Goal: Information Seeking & Learning: Find specific fact

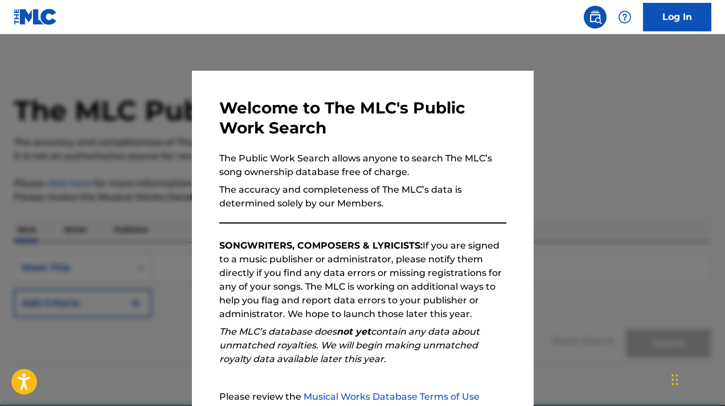
click at [595, 165] on div at bounding box center [362, 237] width 725 height 406
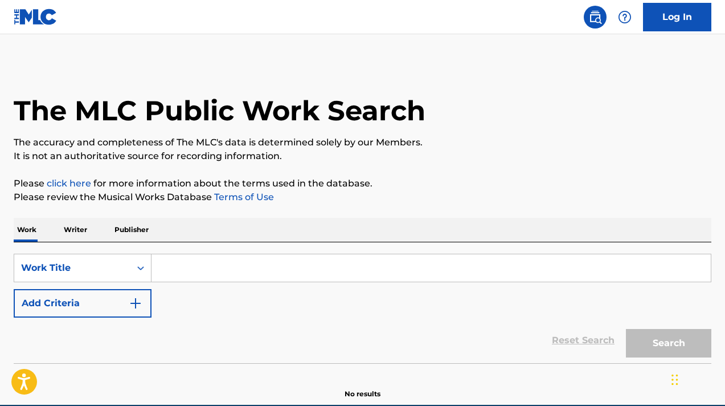
scroll to position [54, 0]
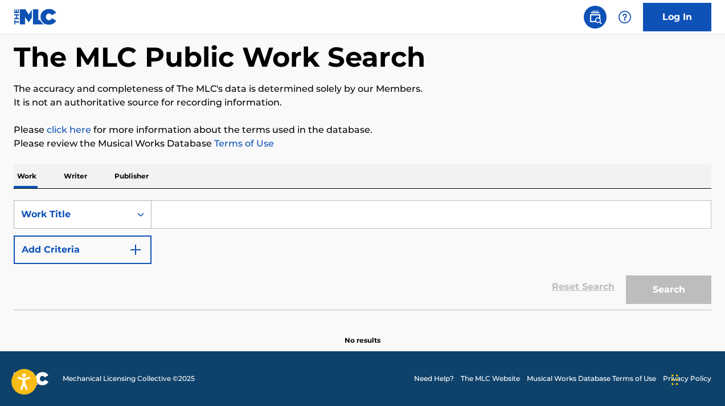
click at [127, 206] on div "Work Title" at bounding box center [72, 214] width 116 height 22
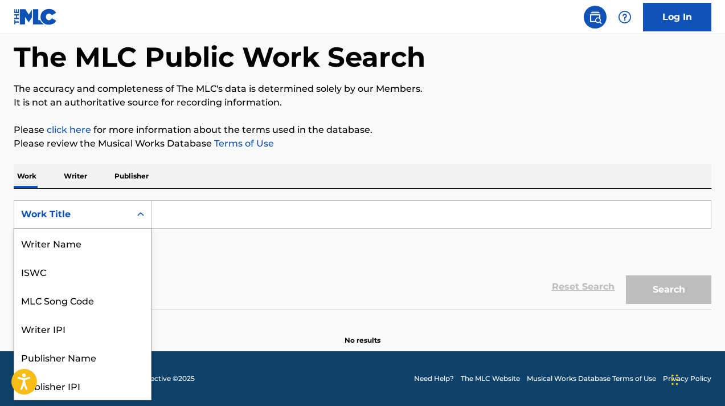
scroll to position [57, 0]
click at [202, 245] on div "SearchWithCriteria8ac9223a-0867-4245-a497-30d8dcac9d5d Work Title selected, 8 o…" at bounding box center [363, 232] width 698 height 64
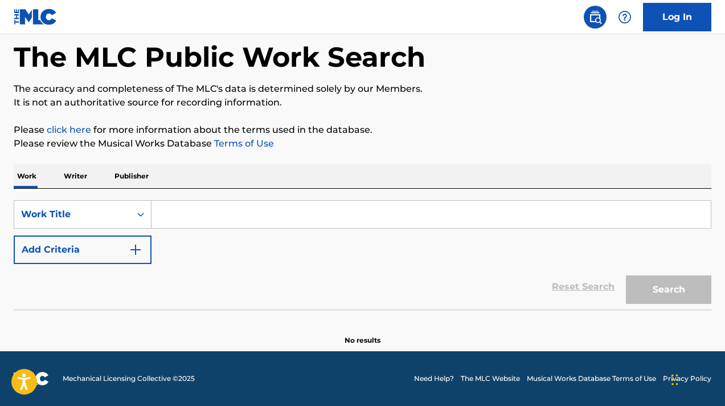
click at [192, 211] on input "Search Form" at bounding box center [431, 214] width 559 height 27
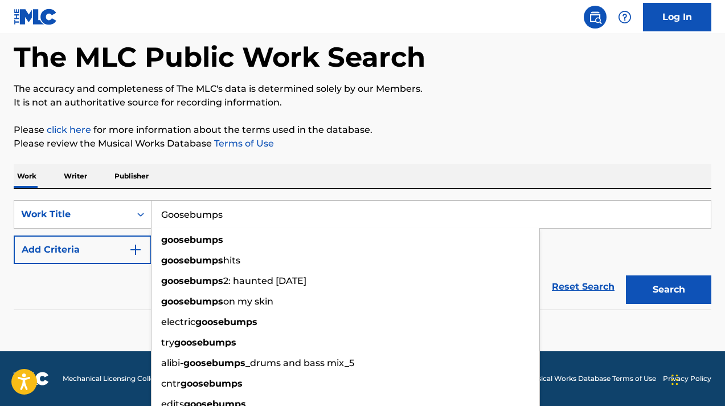
type input "Goosebumps"
click at [626, 275] on button "Search" at bounding box center [668, 289] width 85 height 28
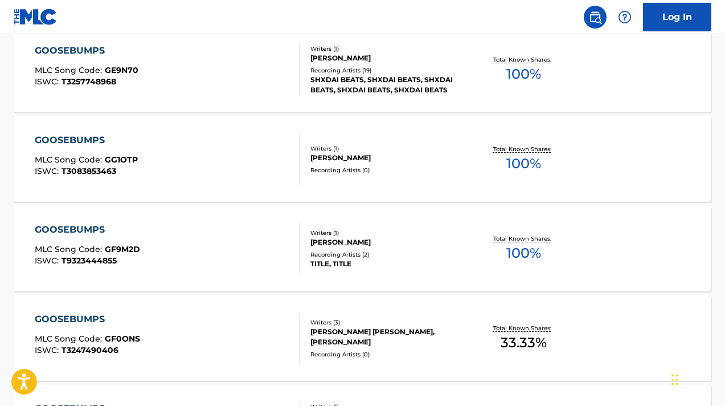
scroll to position [0, 0]
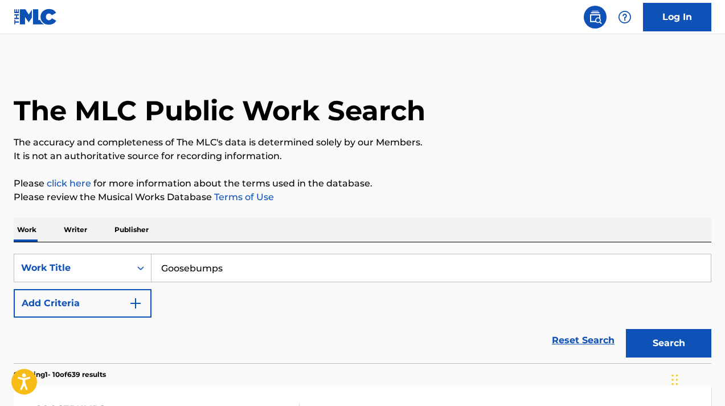
click at [123, 297] on button "Add Criteria" at bounding box center [83, 303] width 138 height 28
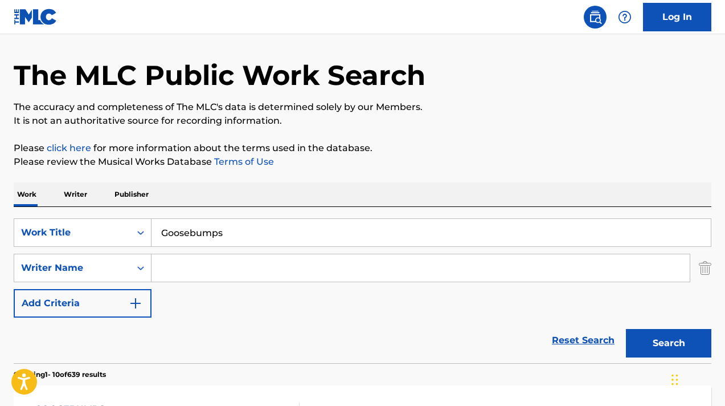
scroll to position [49, 0]
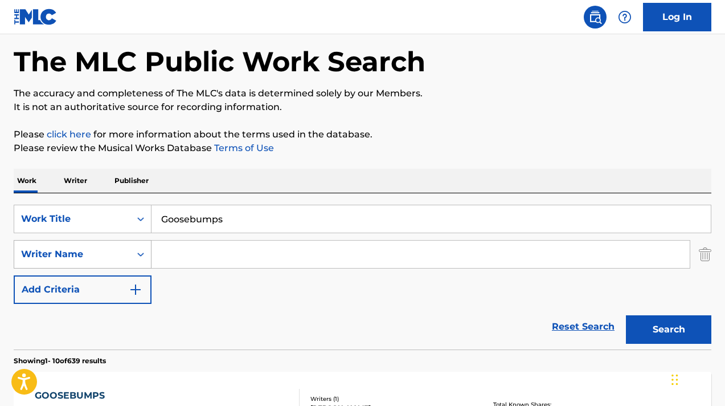
click at [137, 253] on icon "Search Form" at bounding box center [140, 253] width 11 height 11
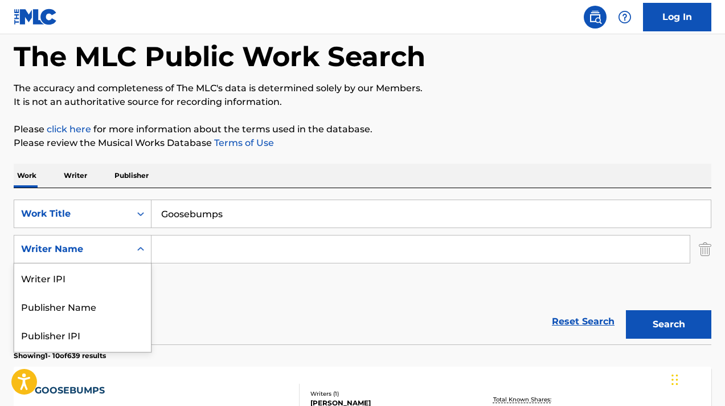
scroll to position [55, 0]
click at [215, 280] on div "SearchWithCriteria8ac9223a-0867-4245-a497-30d8dcac9d5d Work Title Goosebumps Se…" at bounding box center [363, 248] width 698 height 99
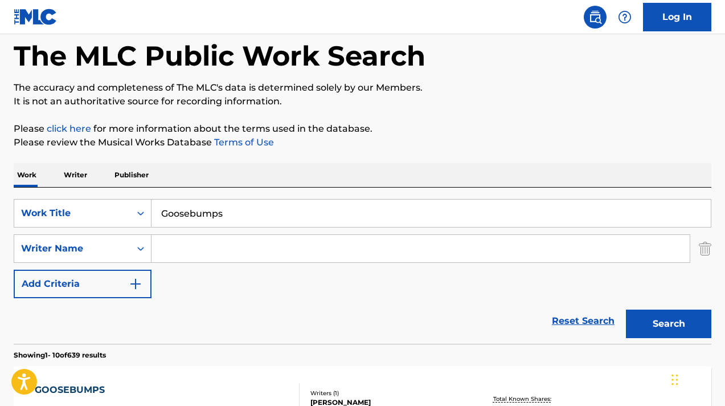
click at [224, 248] on input "Search Form" at bounding box center [421, 248] width 538 height 27
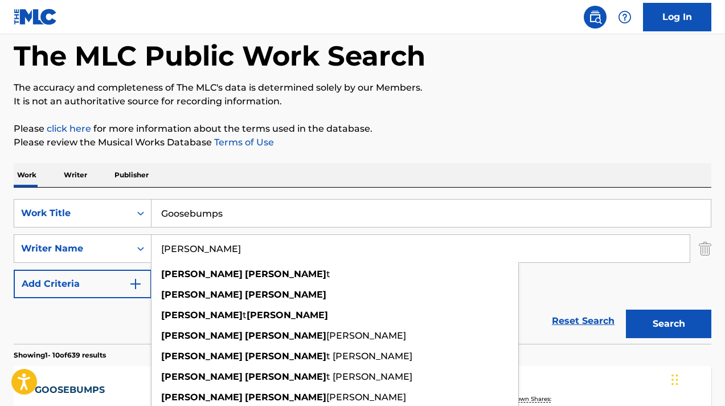
click at [626, 309] on button "Search" at bounding box center [668, 323] width 85 height 28
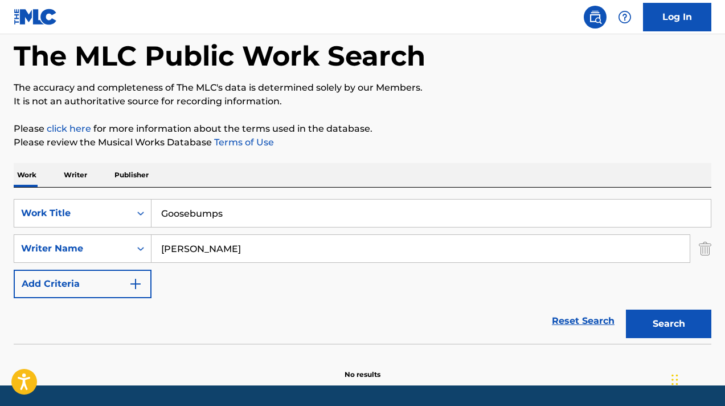
scroll to position [89, 0]
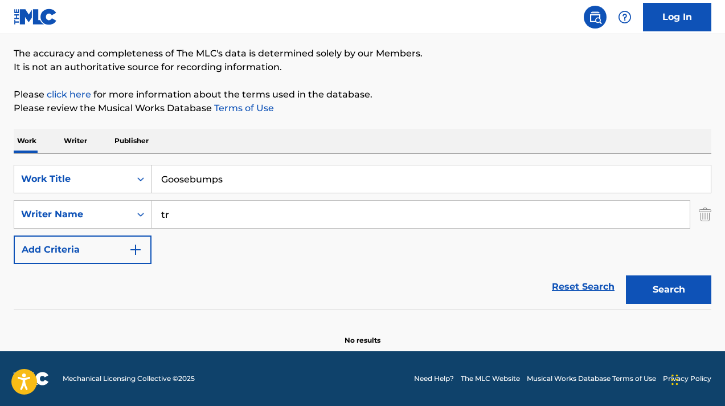
type input "t"
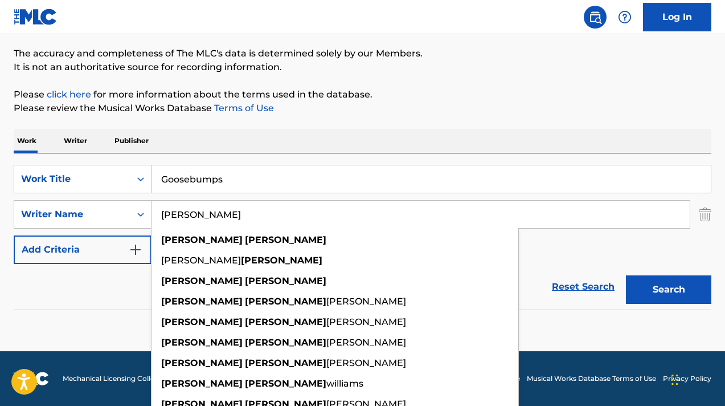
type input "[PERSON_NAME]"
click at [626, 275] on button "Search" at bounding box center [668, 289] width 85 height 28
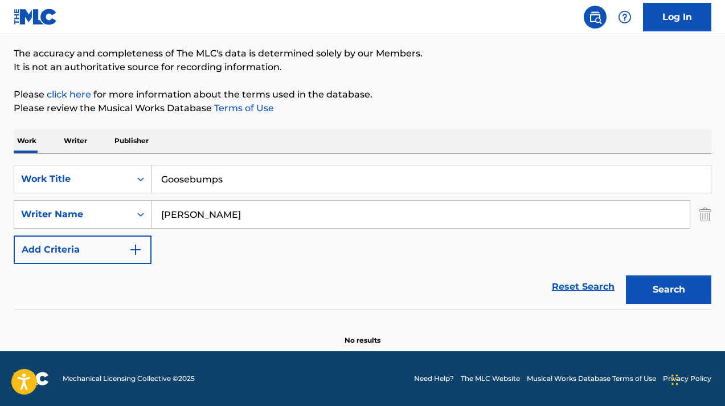
click at [230, 177] on input "Goosebumps" at bounding box center [431, 178] width 559 height 27
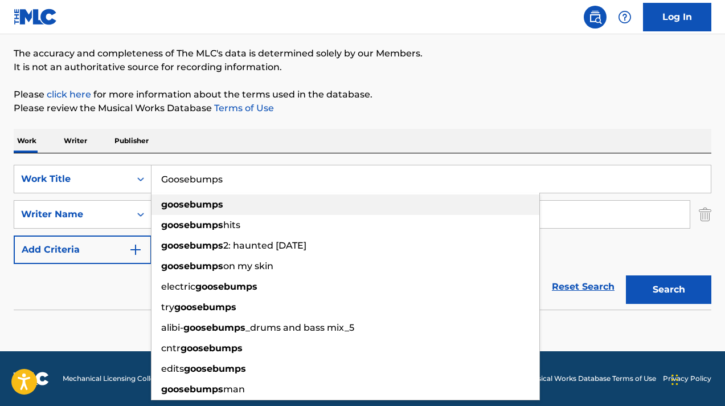
click at [226, 209] on div "goosebumps" at bounding box center [346, 204] width 388 height 21
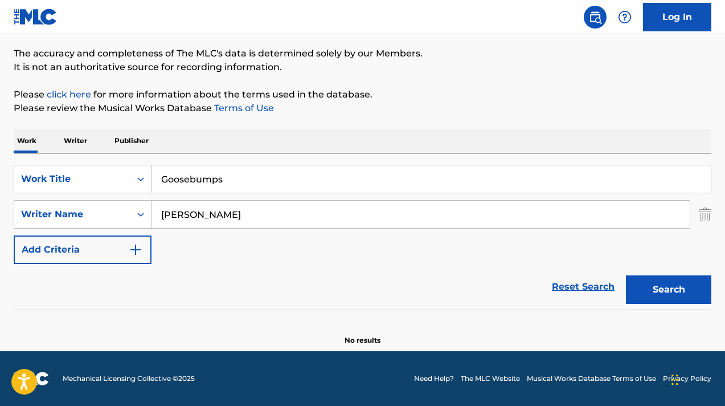
type input "goosebumps"
click at [626, 275] on button "Search" at bounding box center [668, 289] width 85 height 28
click at [577, 283] on link "Reset Search" at bounding box center [583, 286] width 74 height 25
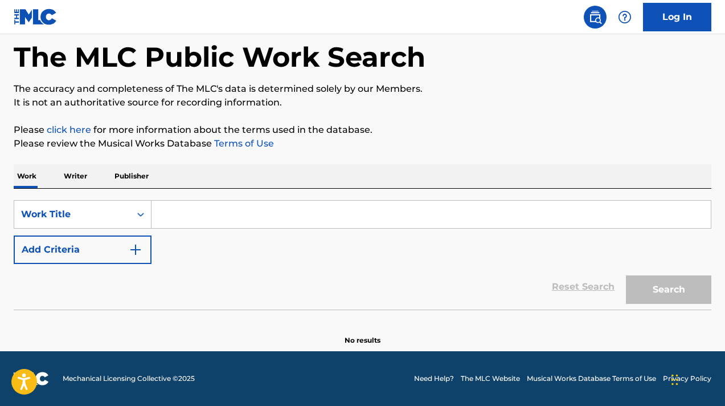
click at [288, 203] on input "Search Form" at bounding box center [431, 214] width 559 height 27
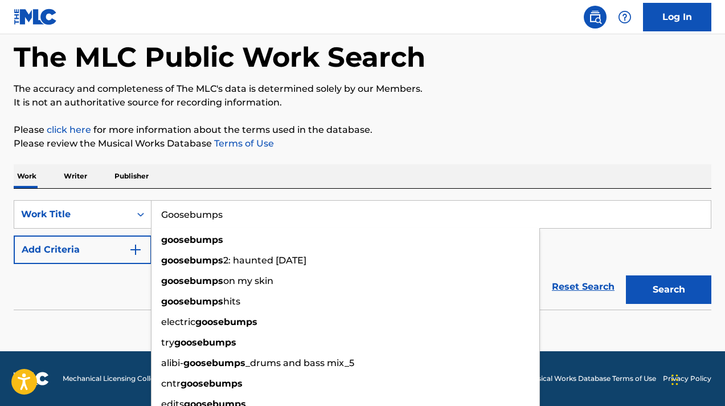
type input "Goosebumps"
click at [626, 275] on button "Search" at bounding box center [668, 289] width 85 height 28
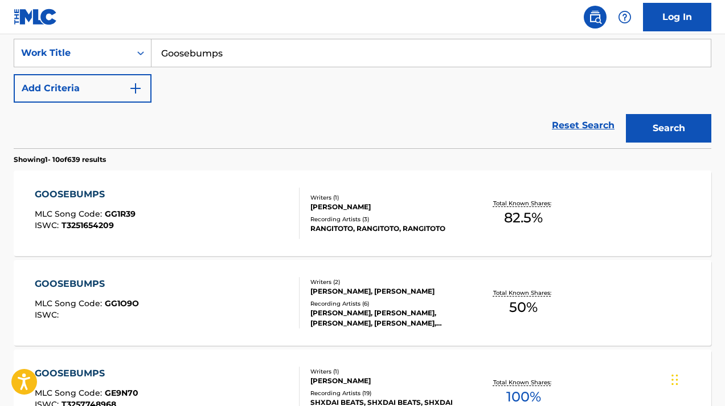
scroll to position [210, 0]
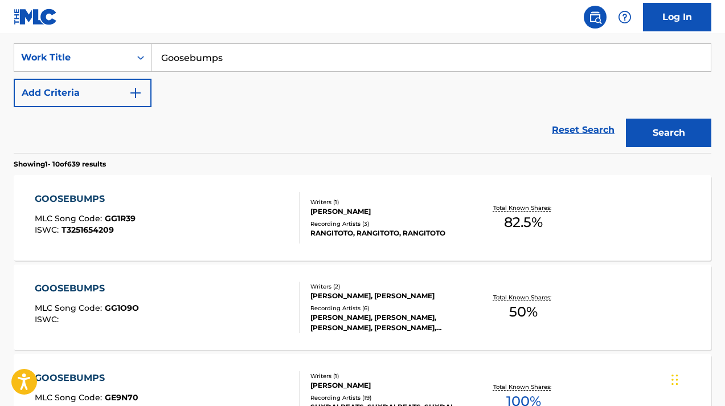
click at [145, 92] on button "Add Criteria" at bounding box center [83, 93] width 138 height 28
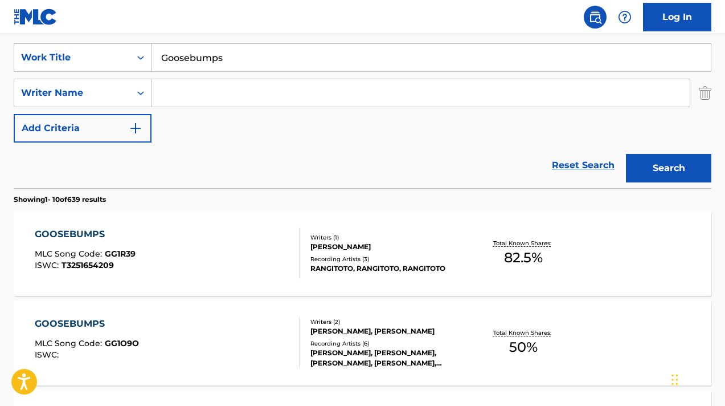
click at [200, 99] on input "Search Form" at bounding box center [421, 92] width 538 height 27
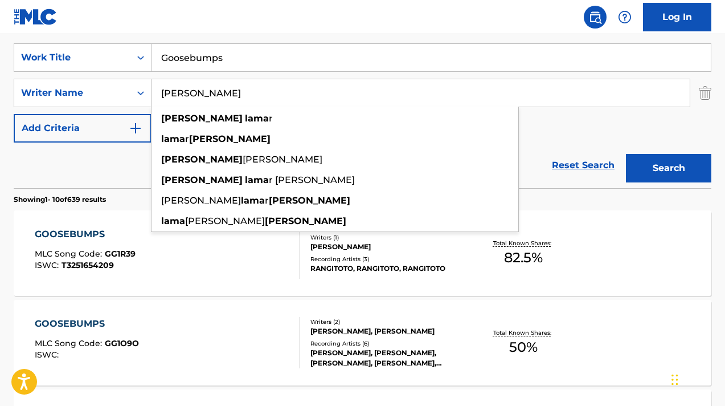
click at [626, 154] on button "Search" at bounding box center [668, 168] width 85 height 28
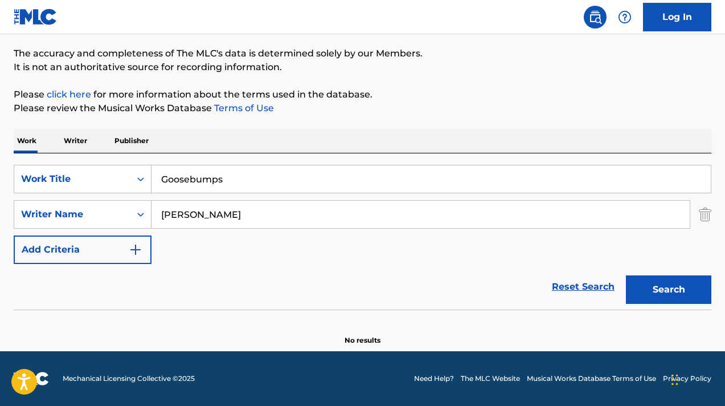
scroll to position [89, 0]
type input "K"
click at [626, 275] on button "Search" at bounding box center [668, 289] width 85 height 28
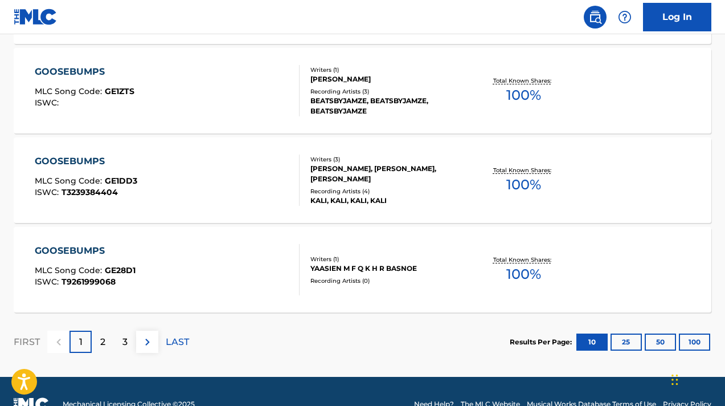
scroll to position [1024, 0]
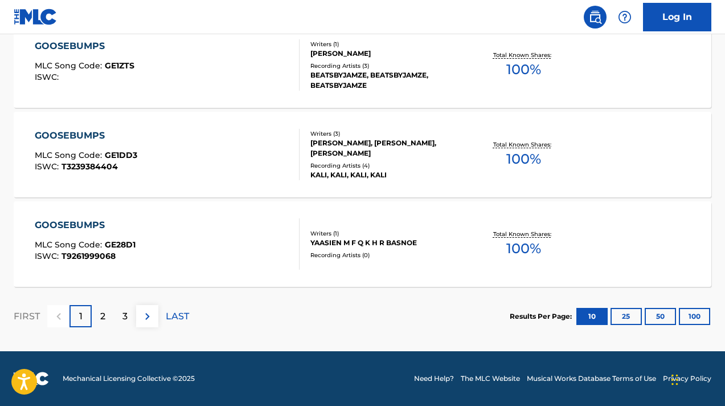
click at [144, 313] on img at bounding box center [148, 316] width 14 height 14
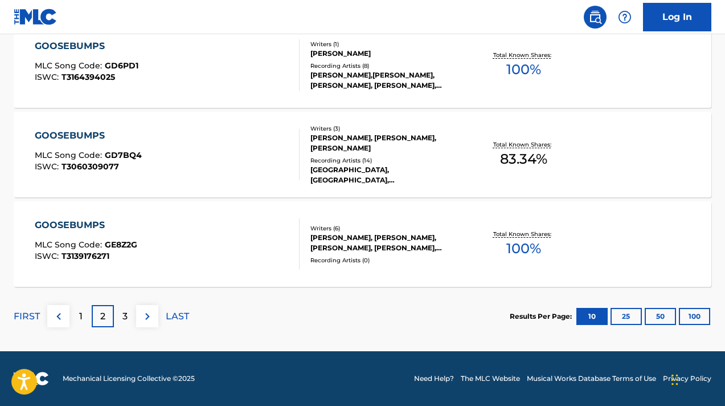
click at [142, 316] on img at bounding box center [148, 316] width 14 height 14
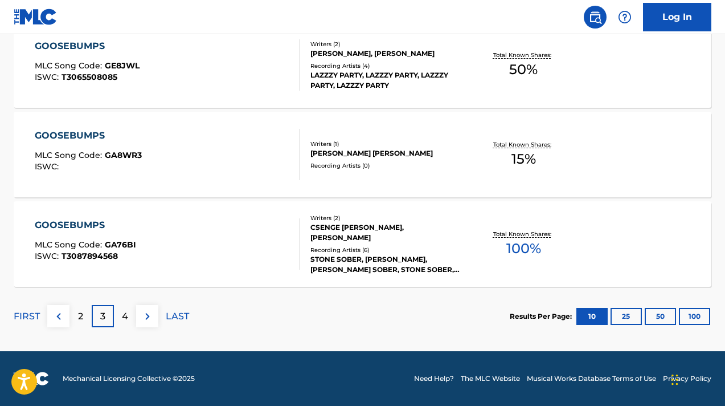
click at [138, 320] on button at bounding box center [147, 316] width 22 height 22
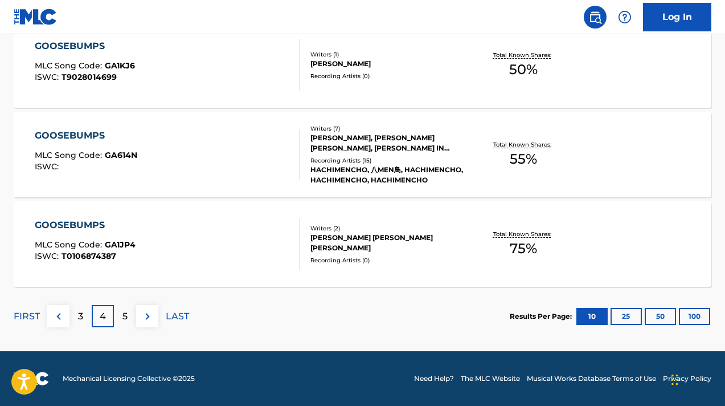
click at [153, 316] on img at bounding box center [148, 316] width 14 height 14
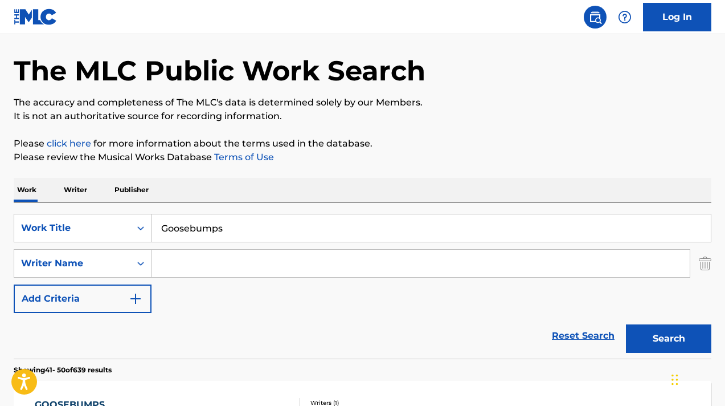
scroll to position [0, 0]
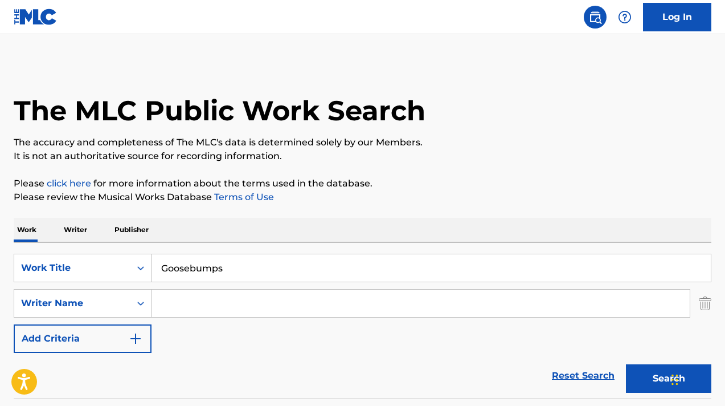
click at [250, 303] on input "Search Form" at bounding box center [421, 302] width 538 height 27
click at [165, 268] on input "Goosebumps" at bounding box center [431, 267] width 559 height 27
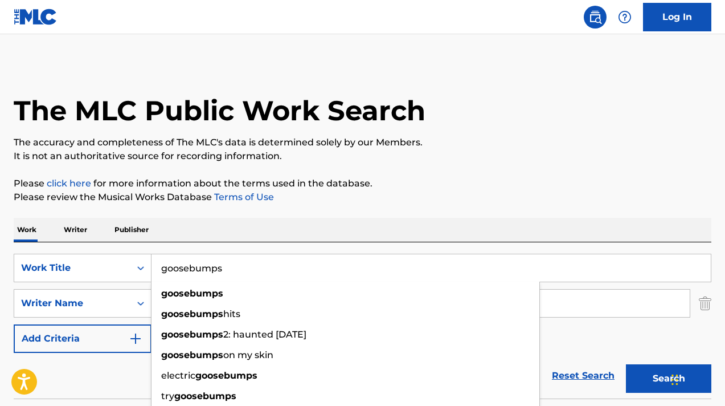
type input "goosebumps"
click at [626, 364] on button "Search" at bounding box center [668, 378] width 85 height 28
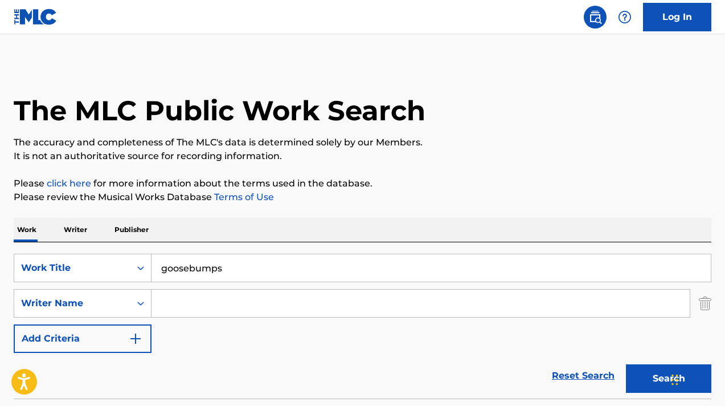
click at [242, 309] on input "Search Form" at bounding box center [421, 302] width 538 height 27
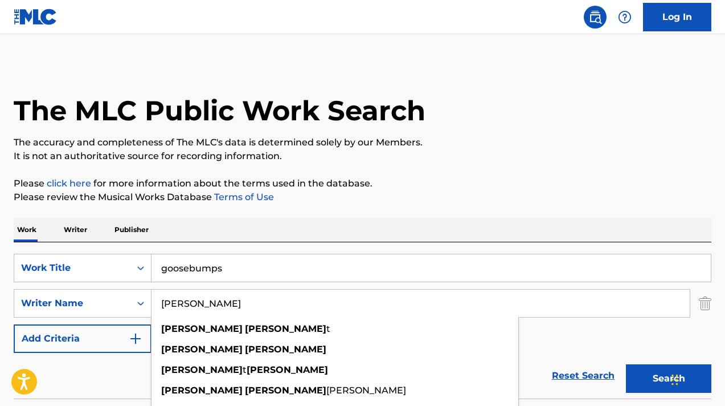
type input "[PERSON_NAME]"
click at [626, 364] on button "Search" at bounding box center [668, 378] width 85 height 28
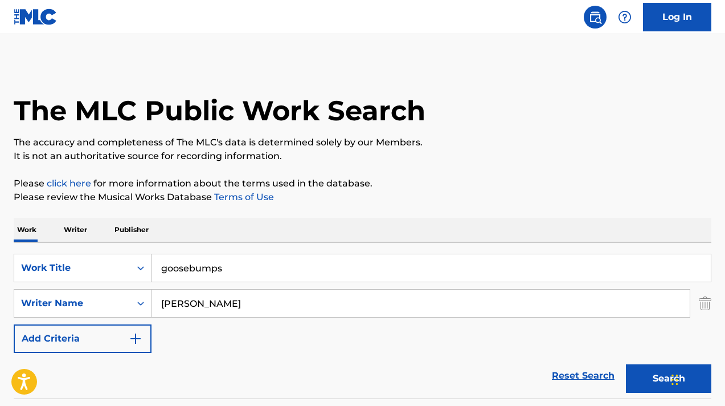
scroll to position [89, 0]
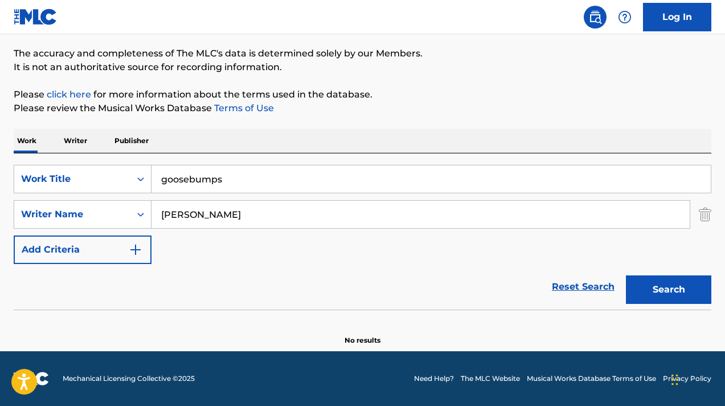
click at [668, 280] on button "Search" at bounding box center [668, 289] width 85 height 28
click at [124, 252] on button "Add Criteria" at bounding box center [83, 249] width 138 height 28
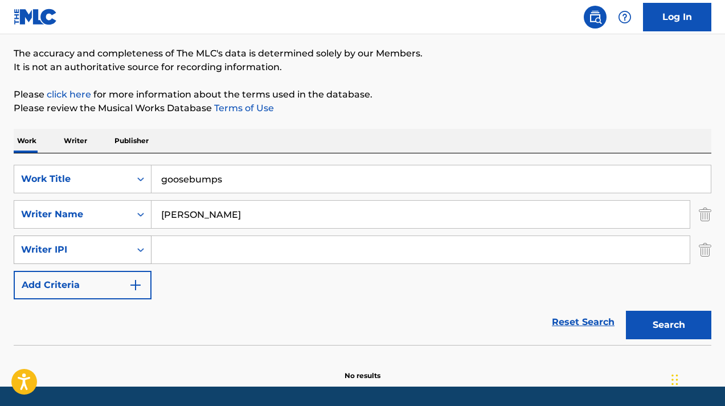
click at [136, 246] on icon "Search Form" at bounding box center [140, 249] width 11 height 11
click at [207, 285] on div "SearchWithCriteria8ac9223a-0867-4245-a497-30d8dcac9d5d Work Title goosebumps Se…" at bounding box center [363, 232] width 698 height 134
click at [711, 256] on img "Search Form" at bounding box center [705, 249] width 13 height 28
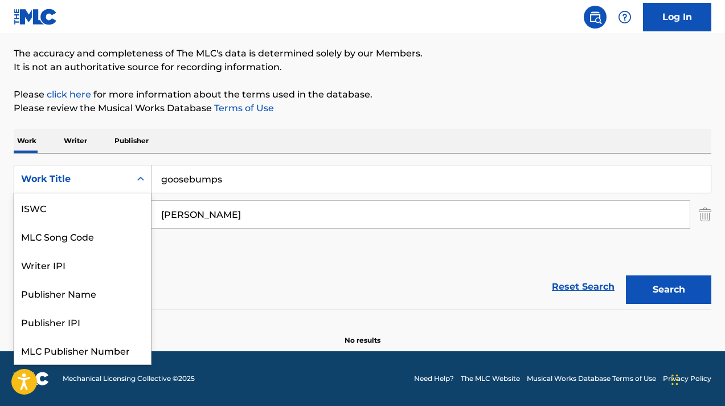
click at [137, 171] on div "Search Form" at bounding box center [140, 179] width 21 height 21
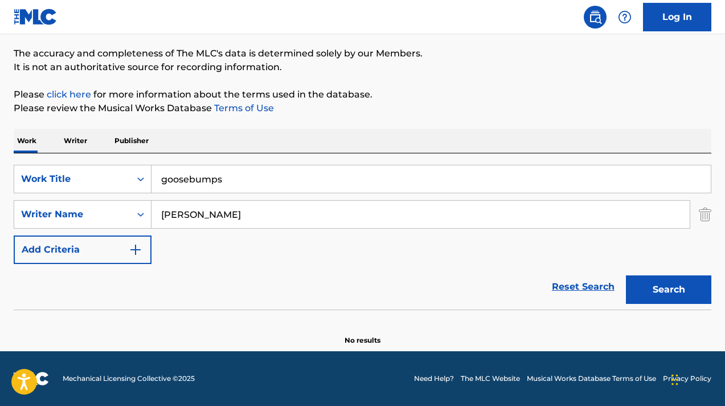
click at [242, 275] on div "Reset Search Search" at bounding box center [363, 287] width 698 height 46
